Goal: Task Accomplishment & Management: Complete application form

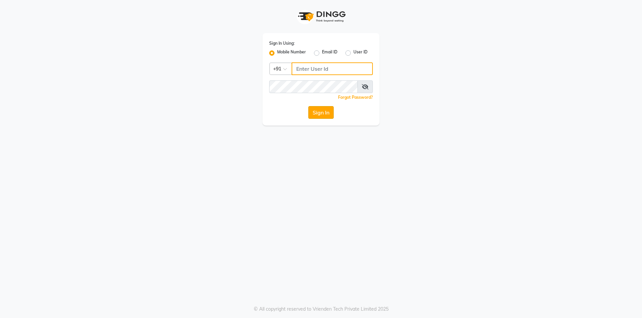
type input "8319161485"
click at [312, 112] on button "Sign In" at bounding box center [320, 112] width 25 height 13
click at [311, 112] on div "Sign In" at bounding box center [321, 112] width 104 height 13
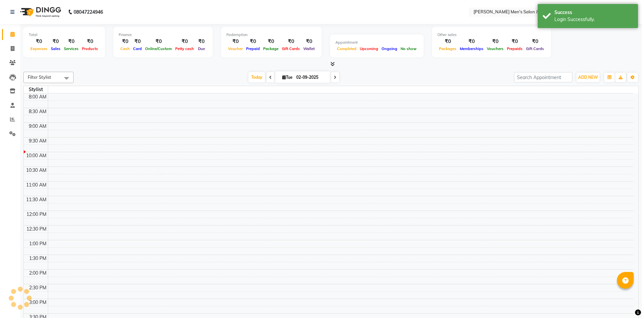
select select "en"
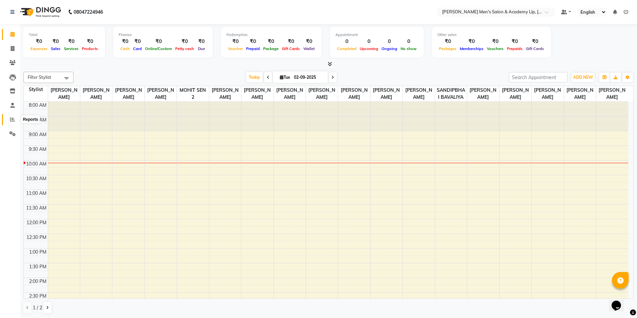
click at [9, 119] on span at bounding box center [13, 120] width 12 height 8
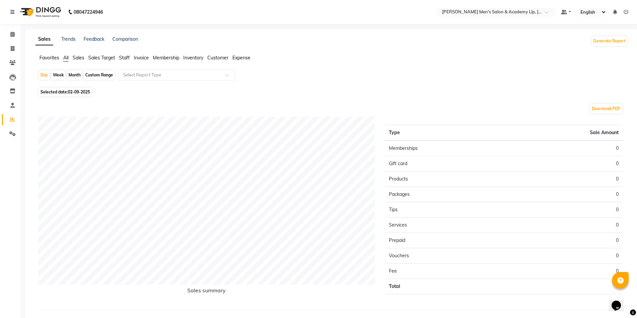
click at [75, 95] on span "Selected date: [DATE]" at bounding box center [65, 92] width 53 height 8
select select "9"
select select "2025"
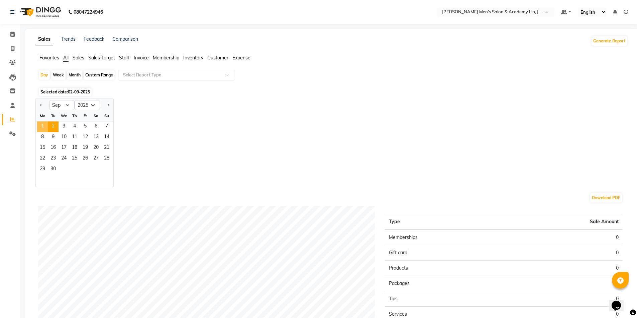
click at [39, 125] on span "1" at bounding box center [42, 127] width 11 height 11
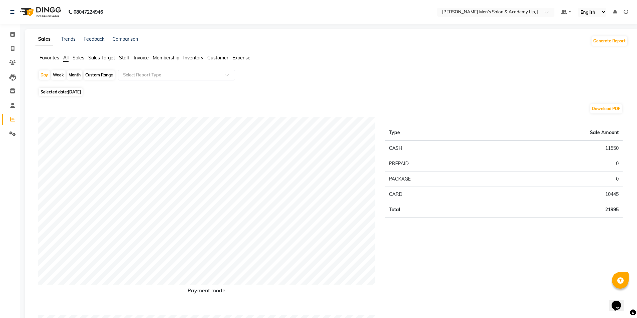
click at [125, 59] on span "Staff" at bounding box center [124, 58] width 11 height 6
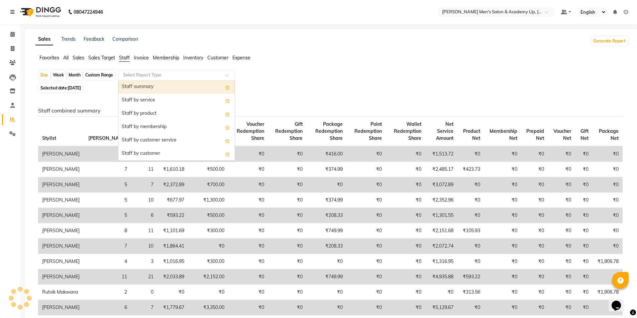
click at [124, 75] on input "text" at bounding box center [170, 75] width 96 height 7
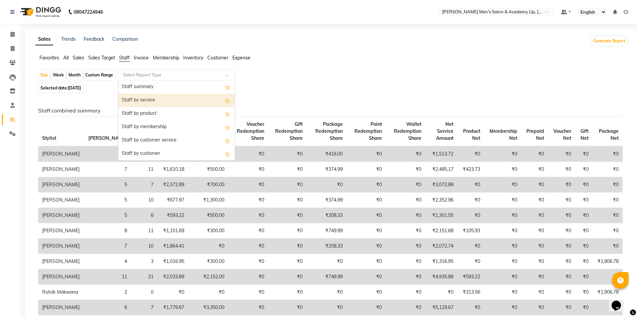
click at [127, 99] on div "Staff by service" at bounding box center [176, 100] width 116 height 13
select select "full_report"
select select "csv"
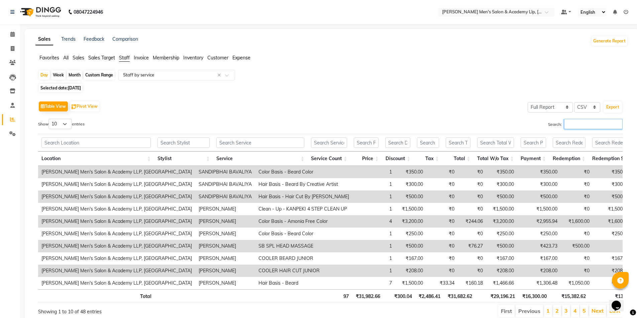
click at [579, 125] on input "Search:" at bounding box center [593, 124] width 58 height 10
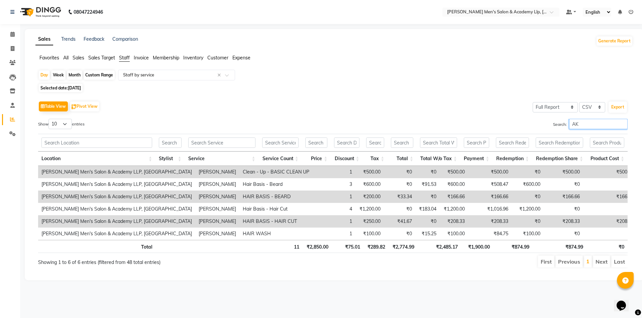
type input "A"
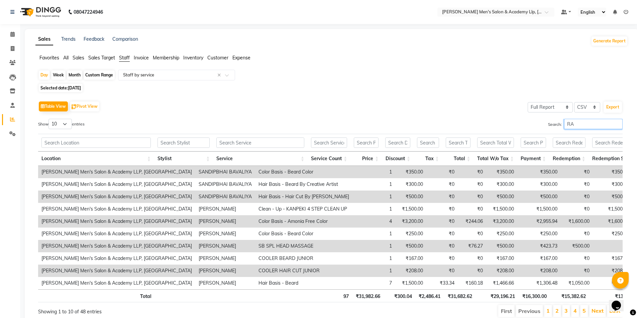
type input "R"
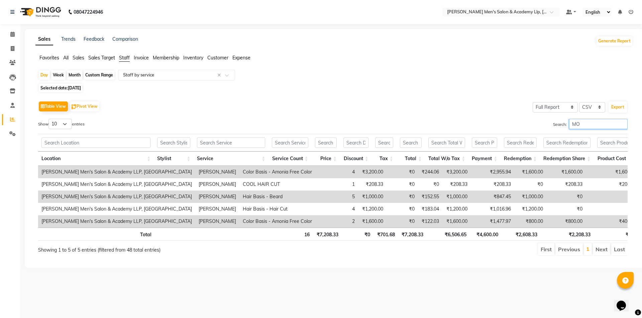
type input "M"
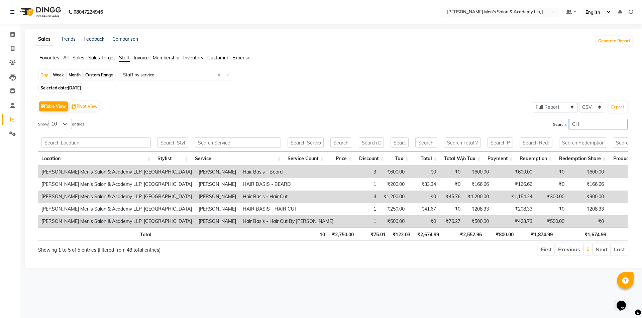
type input "C"
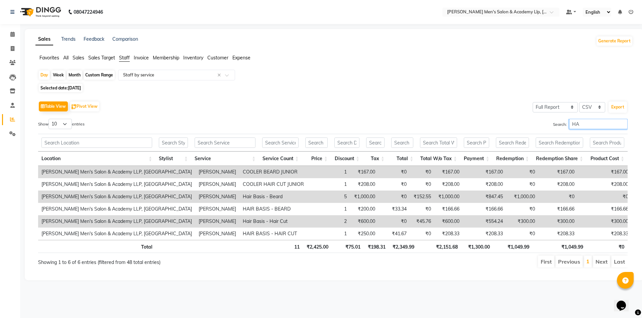
type input "H"
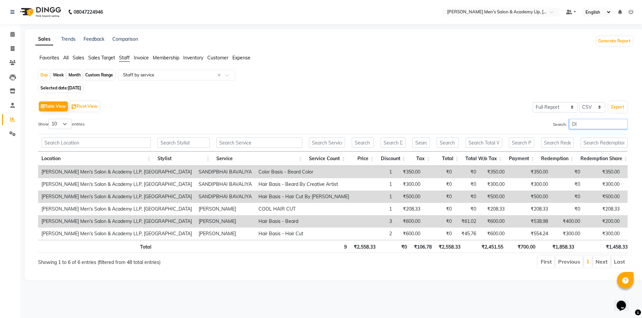
type input "D"
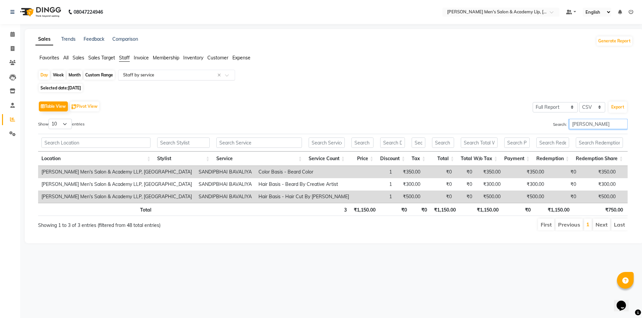
type input "[PERSON_NAME]"
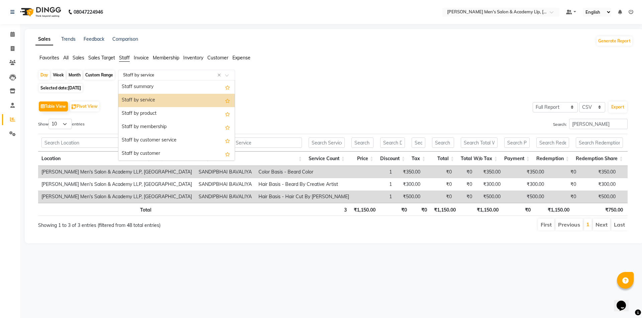
click at [131, 72] on input "text" at bounding box center [170, 75] width 96 height 7
click at [151, 136] on div "Staff by customer service" at bounding box center [176, 140] width 116 height 13
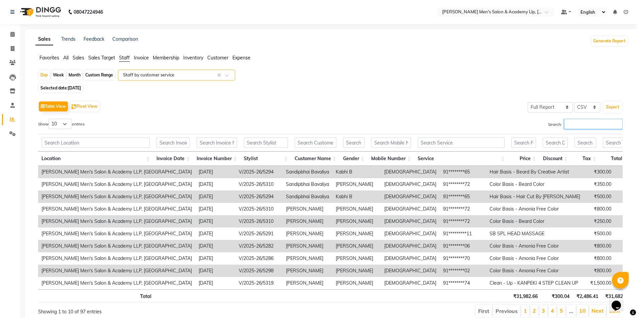
click at [577, 127] on input "Search:" at bounding box center [593, 124] width 58 height 10
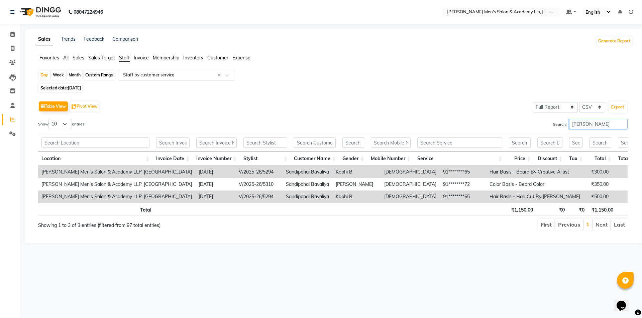
type input "[PERSON_NAME]"
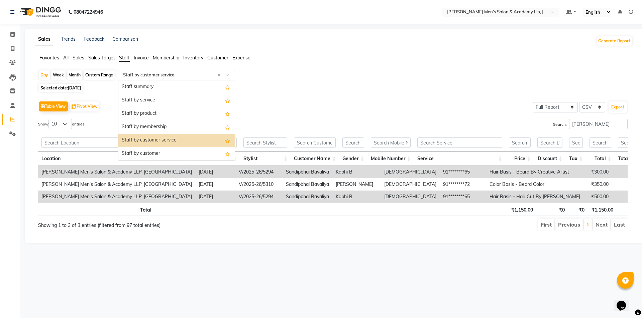
click at [142, 81] on ng-select "Select Report Type × Staff by customer service × Staff summary Staff by service…" at bounding box center [176, 75] width 117 height 11
click at [143, 97] on div "Staff by service" at bounding box center [176, 100] width 116 height 13
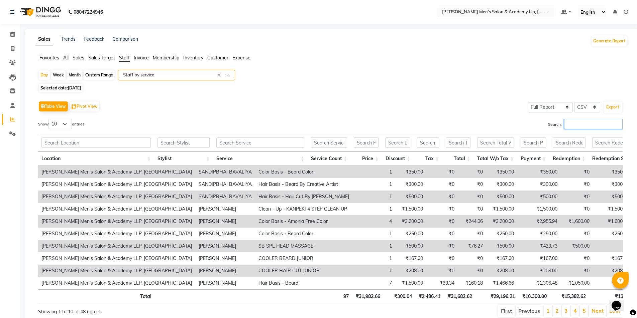
click at [595, 120] on input "Search:" at bounding box center [593, 124] width 58 height 10
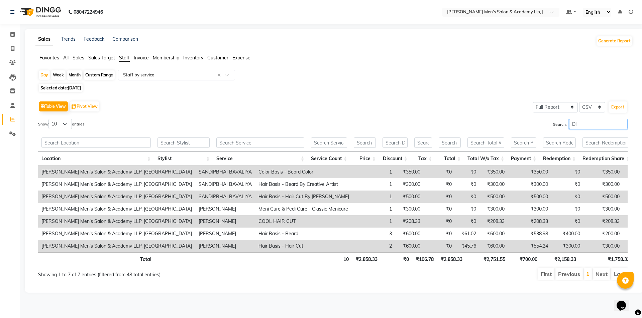
type input "D"
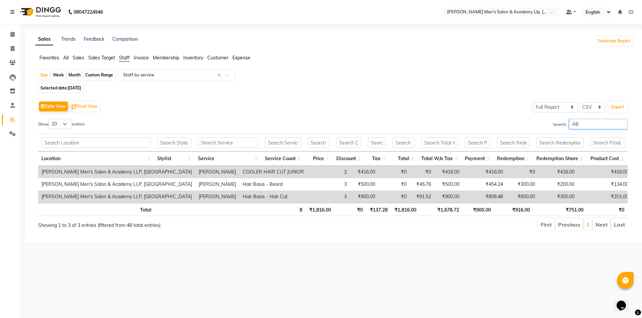
type input "A"
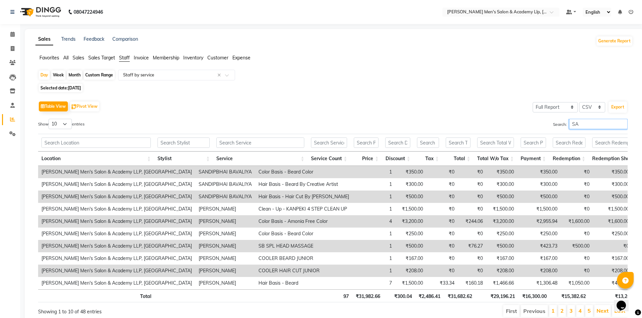
type input "S"
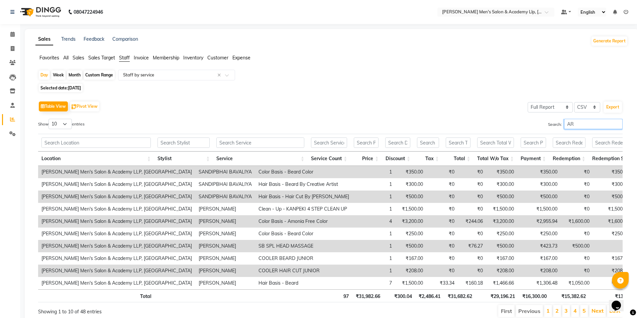
type input "A"
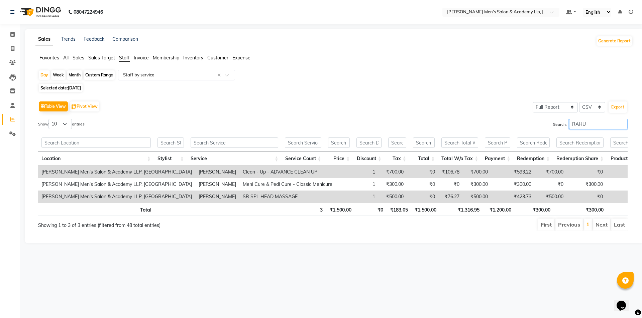
type input "RAHU"
click at [67, 56] on span "All" at bounding box center [65, 58] width 5 height 6
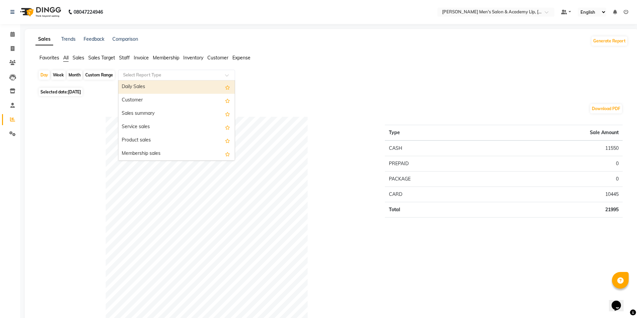
click at [139, 75] on input "text" at bounding box center [170, 75] width 96 height 7
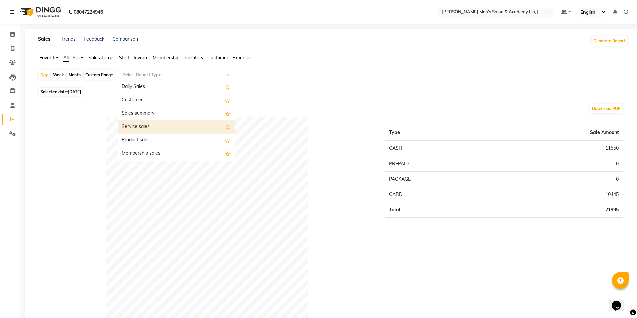
click at [143, 130] on div "Service sales" at bounding box center [176, 127] width 116 height 13
select select "full_report"
select select "csv"
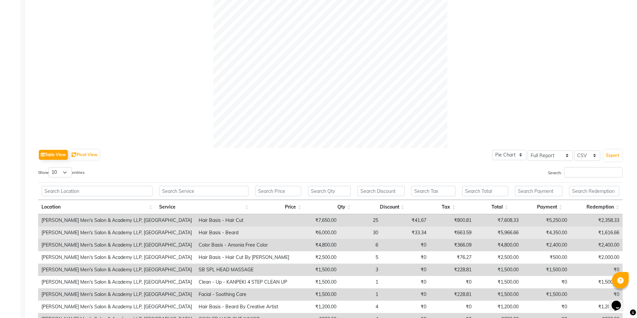
scroll to position [200, 0]
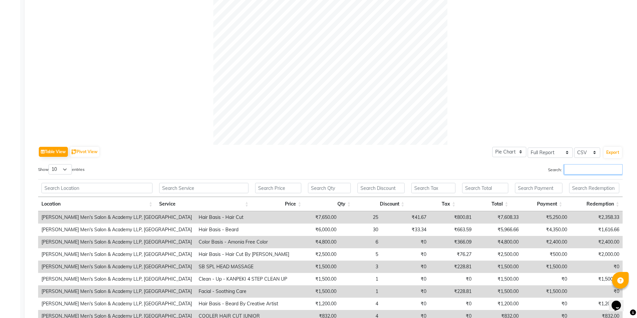
click at [578, 168] on input "Search:" at bounding box center [593, 169] width 58 height 10
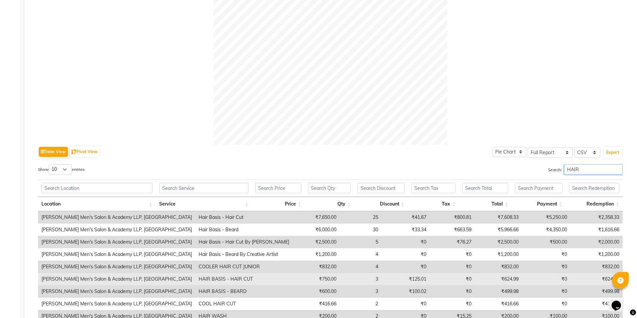
scroll to position [234, 0]
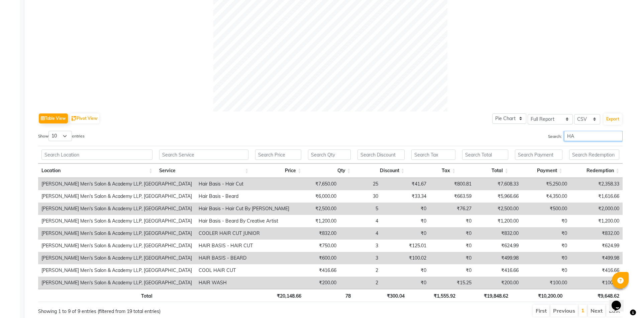
type input "H"
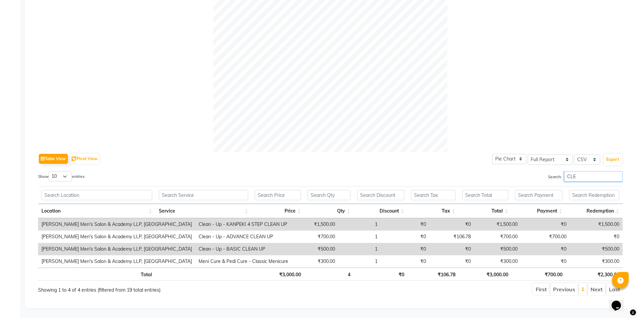
scroll to position [186, 0]
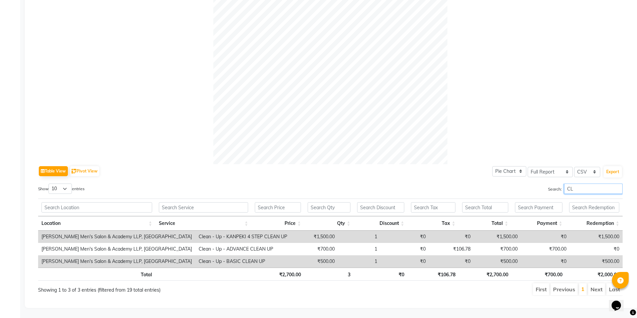
type input "C"
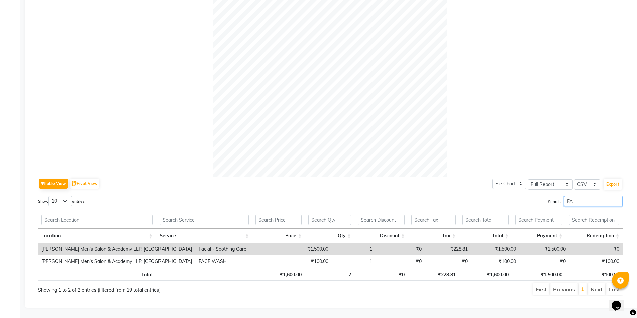
type input "F"
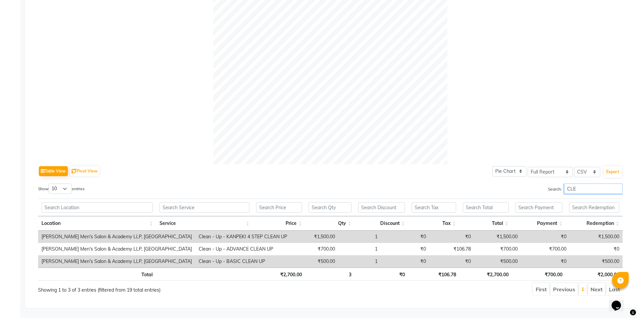
scroll to position [186, 0]
type input "C"
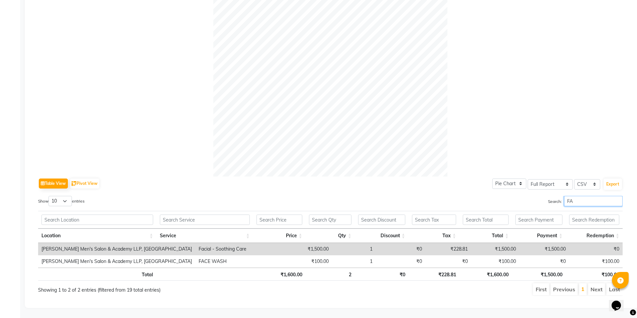
type input "F"
type input "C"
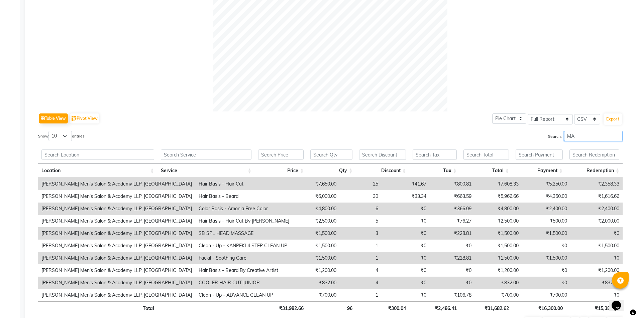
scroll to position [161, 0]
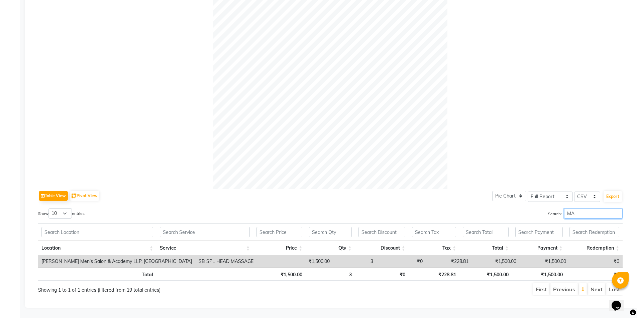
type input "M"
type input "S"
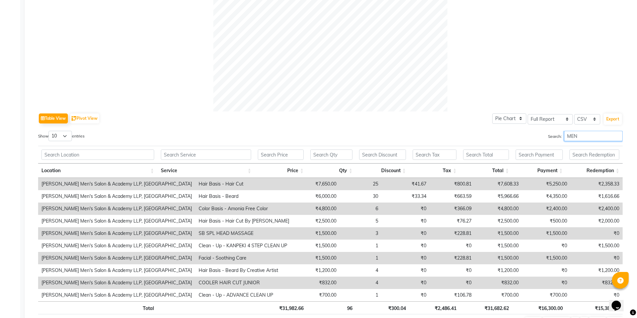
type input "MEN"
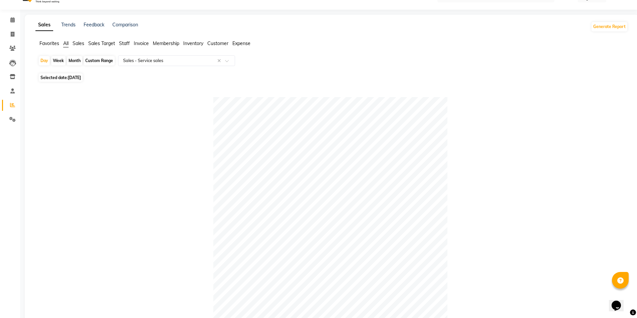
scroll to position [0, 0]
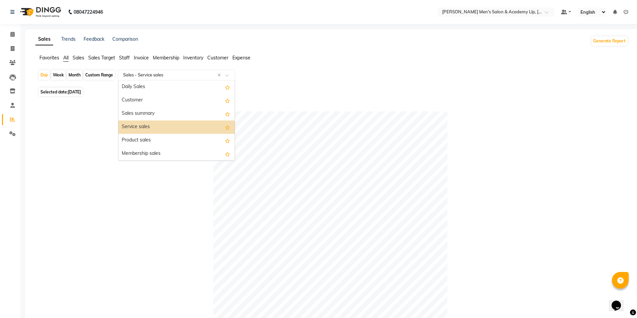
click at [141, 74] on input "text" at bounding box center [170, 75] width 96 height 7
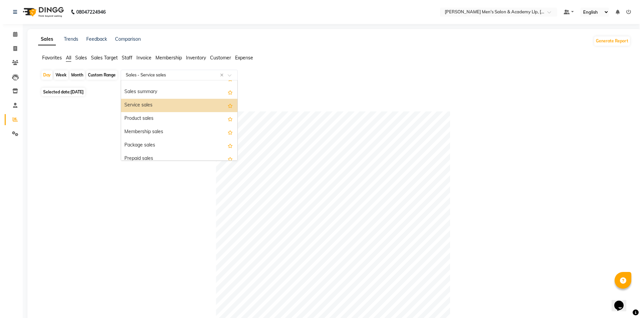
scroll to position [33, 0]
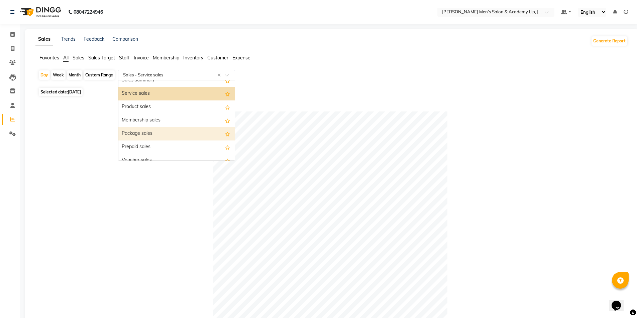
click at [149, 133] on div "Package sales" at bounding box center [176, 133] width 116 height 13
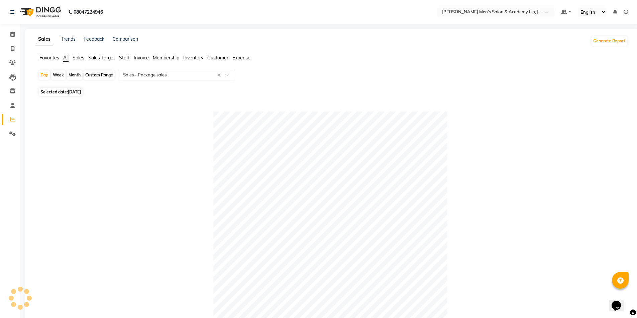
click at [149, 133] on div at bounding box center [330, 229] width 584 height 234
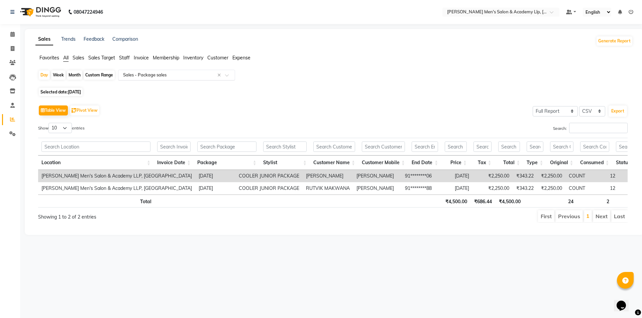
click at [143, 75] on input "text" at bounding box center [170, 75] width 96 height 7
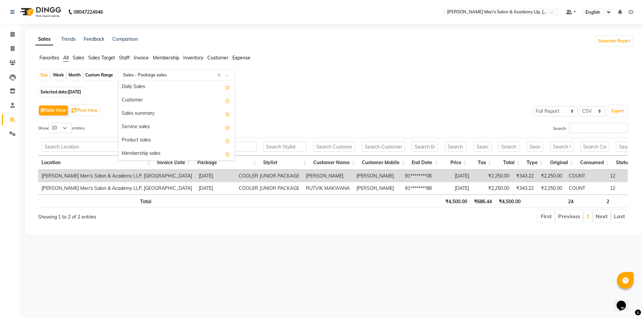
scroll to position [80, 0]
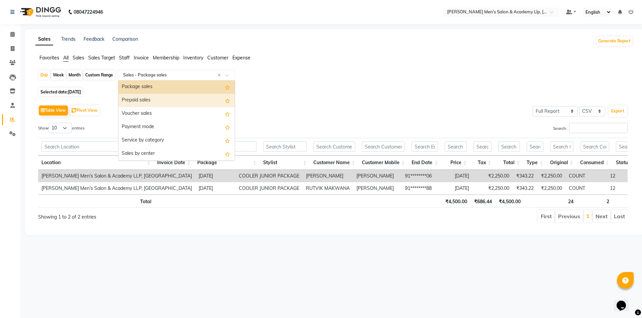
click at [149, 104] on div "Prepaid sales" at bounding box center [176, 100] width 116 height 13
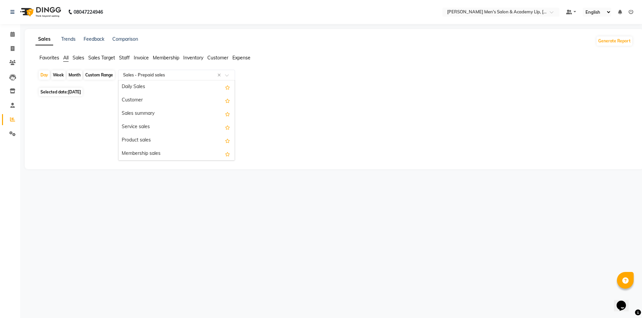
click at [144, 75] on input "text" at bounding box center [170, 75] width 96 height 7
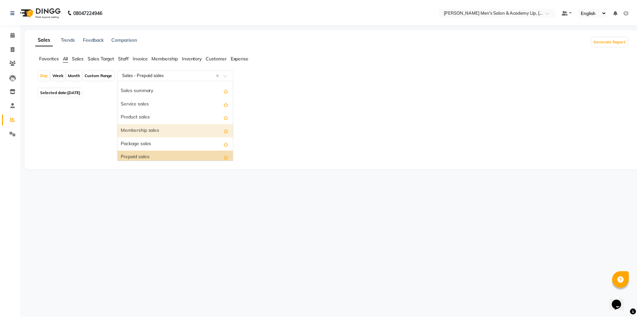
scroll to position [0, 0]
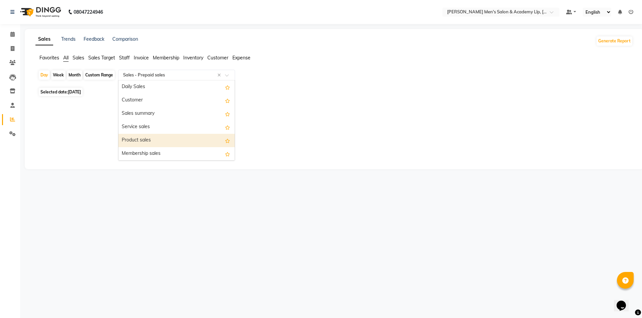
click at [144, 136] on div "Product sales" at bounding box center [176, 140] width 116 height 13
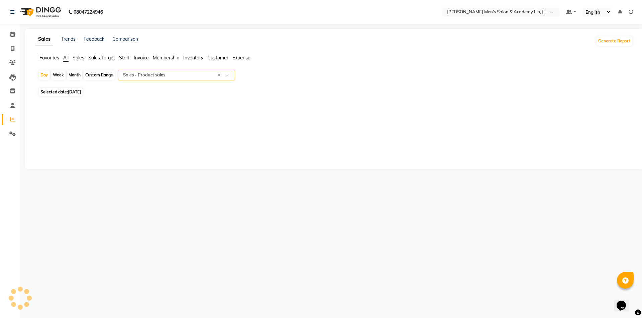
select select "full_report"
select select "csv"
click at [10, 45] on span at bounding box center [13, 49] width 12 height 8
select select "service"
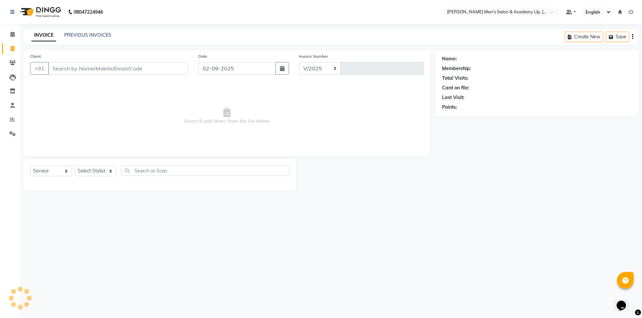
select select "8248"
type input "5325"
click at [95, 35] on link "PREVIOUS INVOICES" at bounding box center [87, 35] width 47 height 6
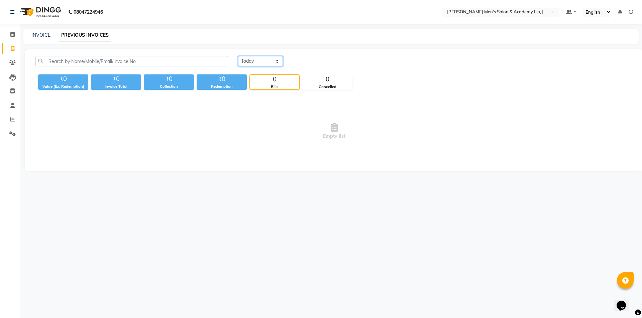
drag, startPoint x: 267, startPoint y: 62, endPoint x: 265, endPoint y: 66, distance: 4.6
click at [267, 62] on select "[DATE] [DATE] Custom Range" at bounding box center [260, 61] width 45 height 10
select select "[DATE]"
click at [238, 56] on select "[DATE] [DATE] Custom Range" at bounding box center [260, 61] width 45 height 10
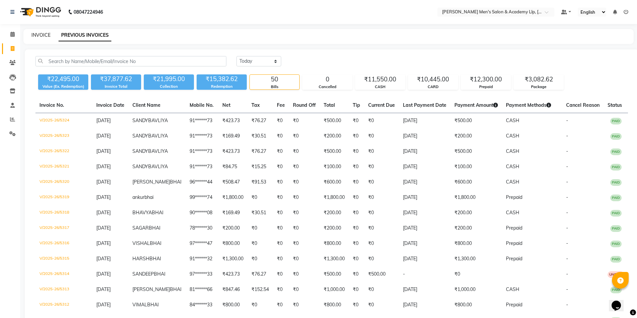
click at [39, 34] on link "INVOICE" at bounding box center [40, 35] width 19 height 6
select select "service"
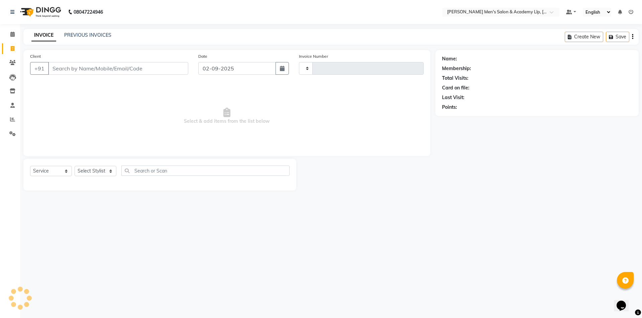
type input "5325"
select select "8248"
click at [12, 31] on span at bounding box center [13, 35] width 12 height 8
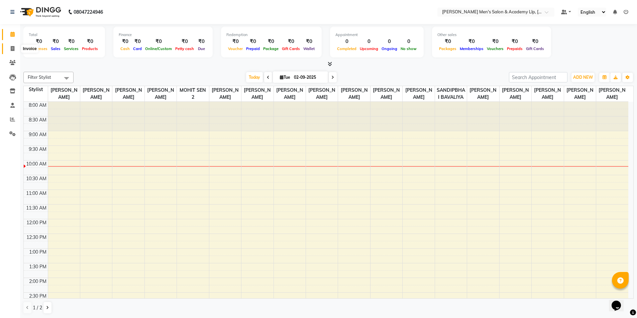
drag, startPoint x: 11, startPoint y: 47, endPoint x: 15, endPoint y: 46, distance: 4.4
click at [12, 47] on icon at bounding box center [13, 48] width 4 height 5
select select "service"
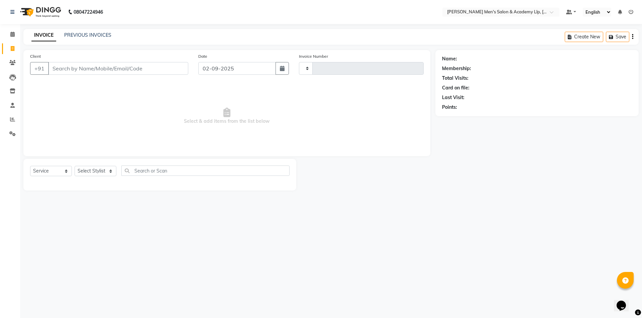
type input "5325"
select select "8248"
click at [79, 33] on link "PREVIOUS INVOICES" at bounding box center [87, 35] width 47 height 6
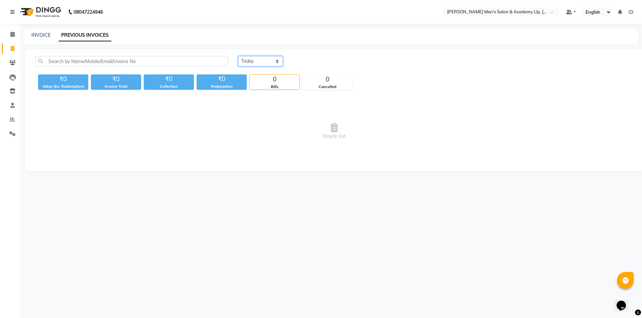
click at [258, 60] on select "[DATE] [DATE] Custom Range" at bounding box center [260, 61] width 45 height 10
select select "[DATE]"
click at [238, 56] on select "[DATE] [DATE] Custom Range" at bounding box center [260, 61] width 45 height 10
drag, startPoint x: 260, startPoint y: 66, endPoint x: 264, endPoint y: 80, distance: 14.3
click at [264, 80] on div "0" at bounding box center [274, 79] width 49 height 9
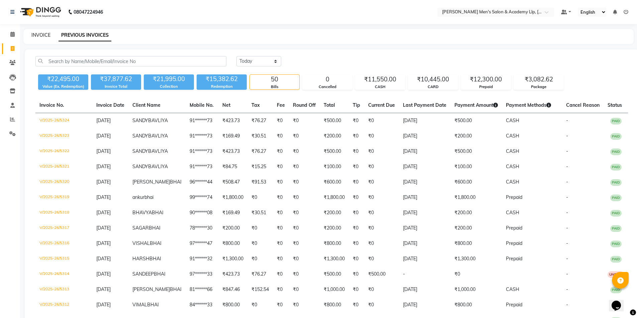
click at [47, 36] on link "INVOICE" at bounding box center [40, 35] width 19 height 6
select select "service"
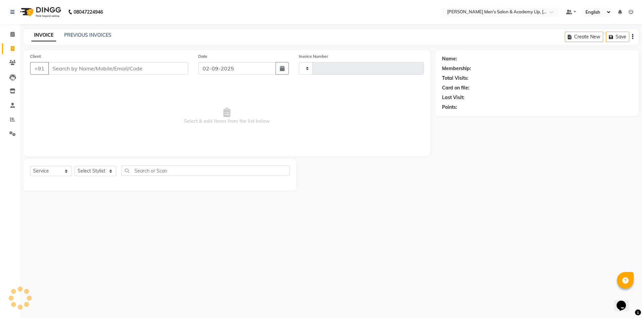
type input "5325"
select select "8248"
click at [86, 35] on link "PREVIOUS INVOICES" at bounding box center [87, 35] width 47 height 6
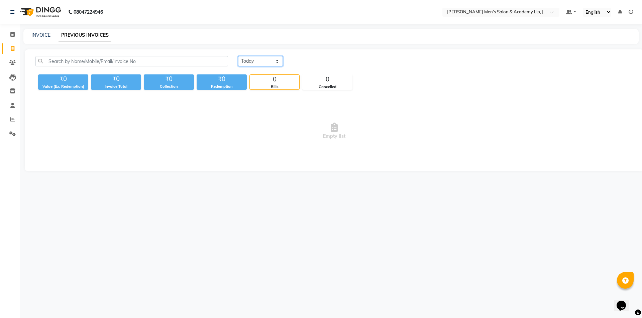
click at [260, 64] on select "[DATE] [DATE] Custom Range" at bounding box center [260, 61] width 45 height 10
select select "[DATE]"
click at [238, 56] on select "[DATE] [DATE] Custom Range" at bounding box center [260, 61] width 45 height 10
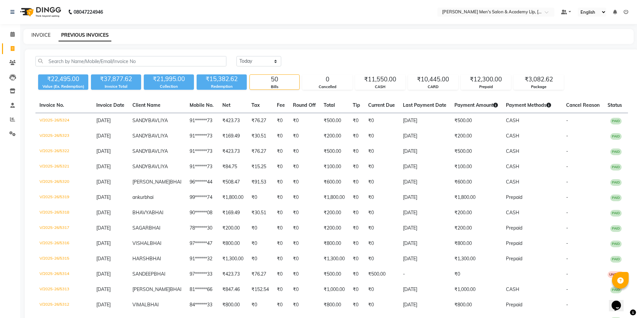
click at [39, 35] on link "INVOICE" at bounding box center [40, 35] width 19 height 6
select select "service"
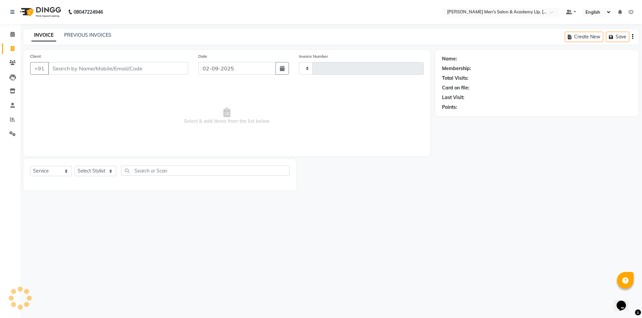
type input "5325"
select select "8248"
click at [102, 35] on link "PREVIOUS INVOICES" at bounding box center [87, 35] width 47 height 6
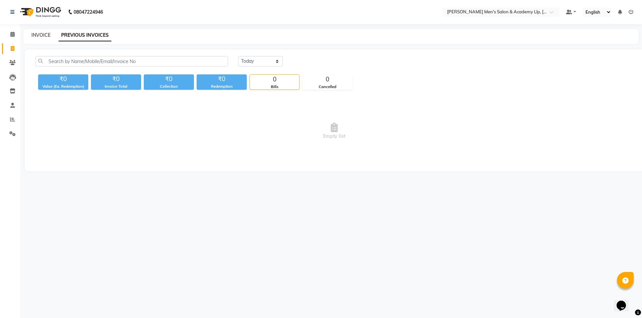
click at [45, 33] on link "INVOICE" at bounding box center [40, 35] width 19 height 6
select select "service"
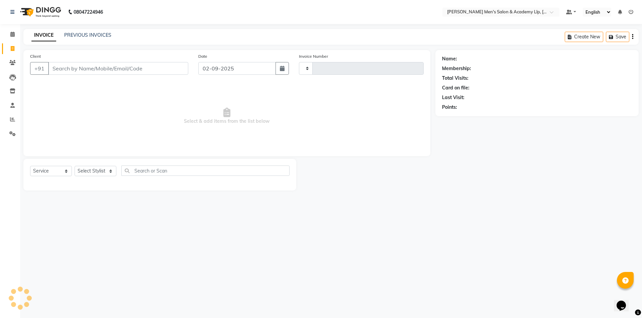
type input "5325"
select select "8248"
click at [60, 66] on input "Client" at bounding box center [118, 68] width 140 height 13
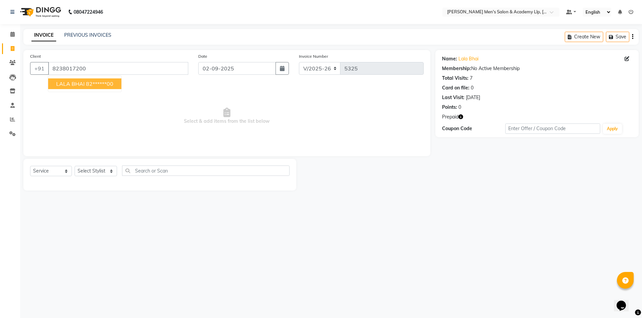
click at [77, 84] on span "LALA BHAI" at bounding box center [70, 84] width 28 height 7
type input "82******00"
click at [101, 172] on select "Select Stylist ABHISHEK SEN AKKI SEN [PERSON_NAME] [PERSON_NAME] [PERSON_NAME] …" at bounding box center [96, 171] width 42 height 10
select select "78790"
click at [75, 166] on select "Select Stylist ABHISHEK SEN AKKI SEN [PERSON_NAME] [PERSON_NAME] [PERSON_NAME] …" at bounding box center [96, 171] width 42 height 10
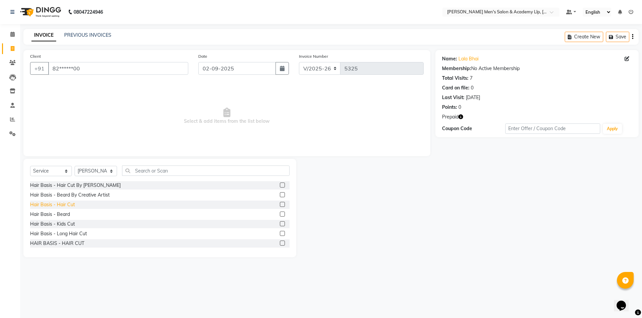
click at [59, 204] on div "Hair Basis - Hair Cut" at bounding box center [52, 204] width 45 height 7
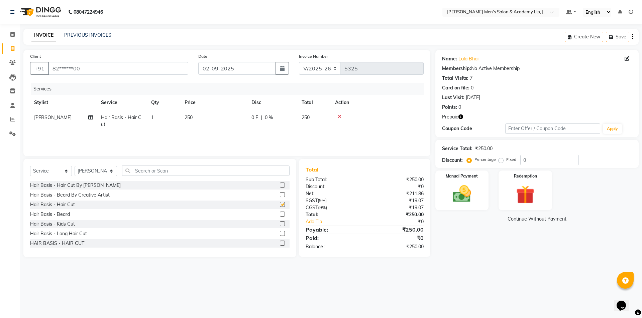
checkbox input "false"
click at [195, 117] on td "250" at bounding box center [213, 121] width 67 height 22
select select "78790"
click at [227, 118] on input "250" at bounding box center [245, 119] width 59 height 10
type input "2"
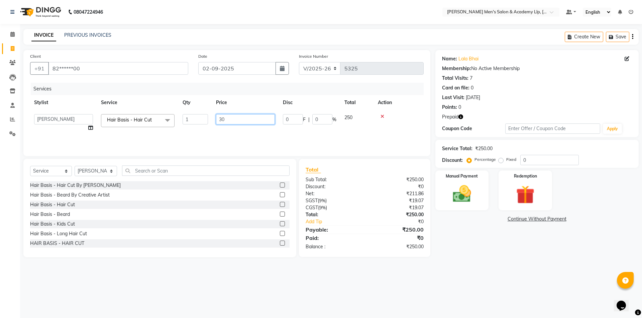
type input "300"
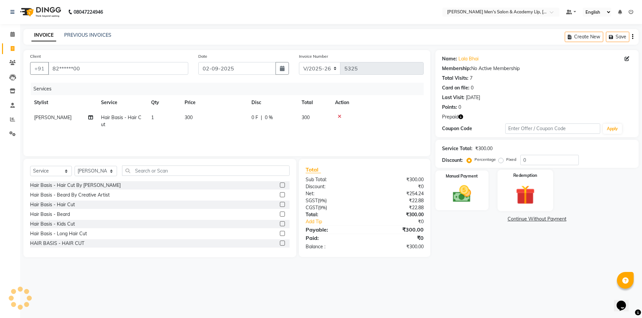
click at [526, 191] on img at bounding box center [524, 195] width 31 height 24
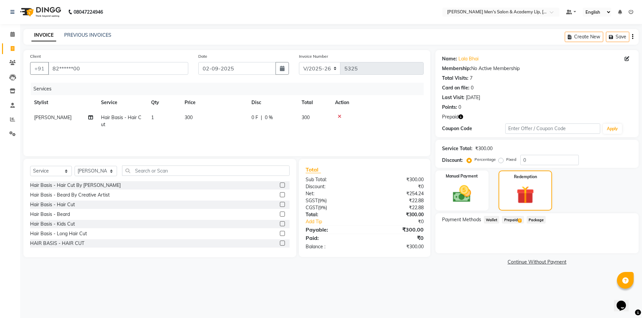
click at [512, 219] on span "Prepaid 2" at bounding box center [513, 220] width 22 height 8
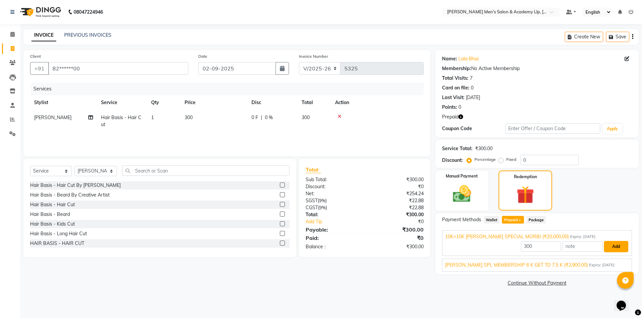
click at [615, 243] on button "Add" at bounding box center [615, 246] width 24 height 11
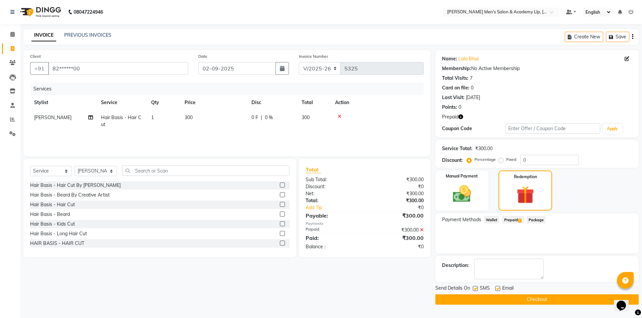
click at [495, 286] on label at bounding box center [497, 288] width 5 height 5
click at [495, 287] on input "checkbox" at bounding box center [497, 289] width 4 height 4
checkbox input "false"
click at [509, 300] on button "Checkout" at bounding box center [536, 300] width 203 height 10
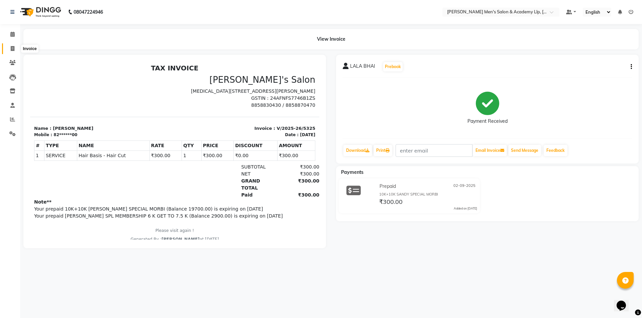
click at [9, 48] on span at bounding box center [13, 49] width 12 height 8
select select "service"
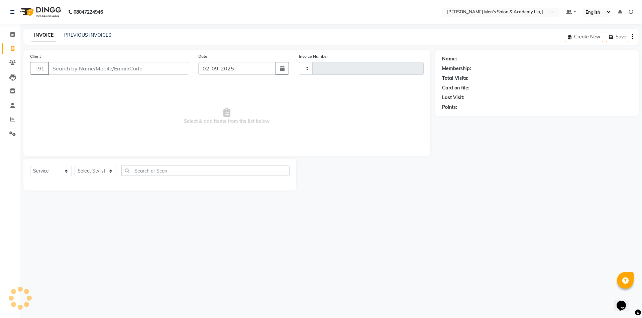
type input "5326"
select select "8248"
click at [84, 36] on link "PREVIOUS INVOICES" at bounding box center [87, 35] width 47 height 6
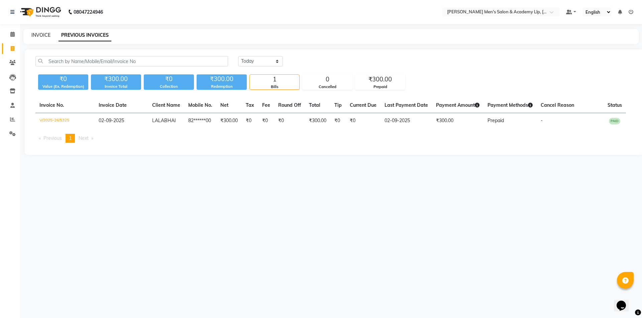
click at [44, 34] on link "INVOICE" at bounding box center [40, 35] width 19 height 6
select select "service"
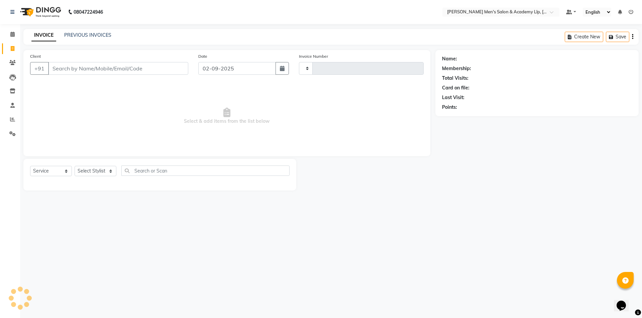
type input "5326"
select select "8248"
click at [74, 35] on link "PREVIOUS INVOICES" at bounding box center [87, 35] width 47 height 6
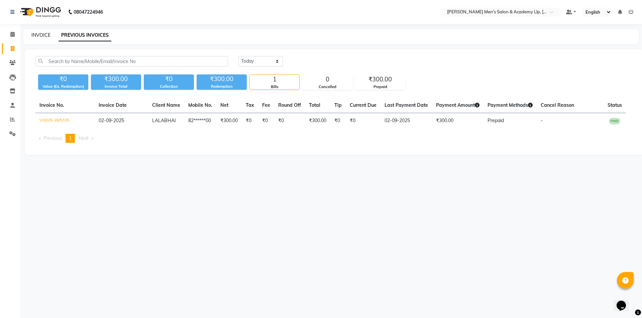
click at [37, 36] on link "INVOICE" at bounding box center [40, 35] width 19 height 6
select select "service"
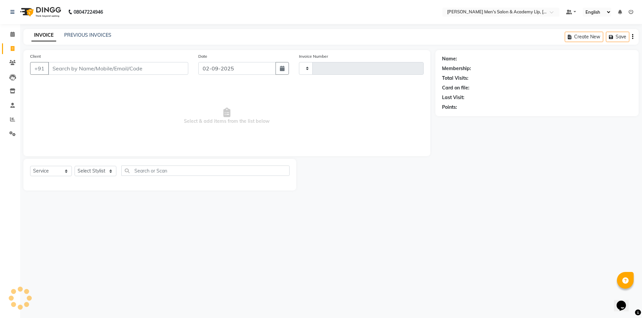
type input "5326"
select select "8248"
